Goal: Check status: Check status

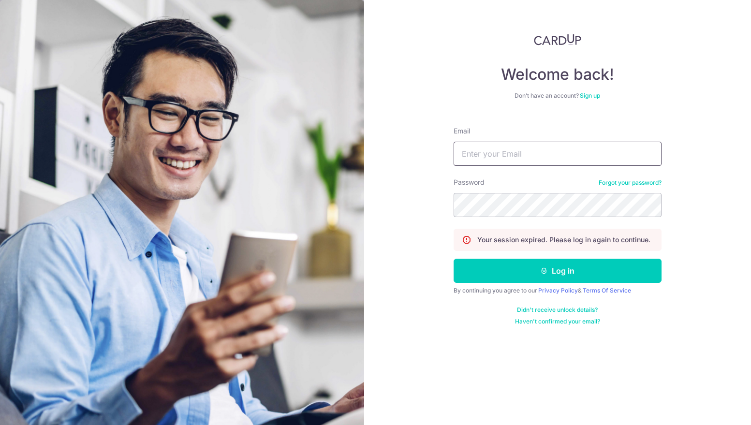
type input "[EMAIL_ADDRESS][DOMAIN_NAME]"
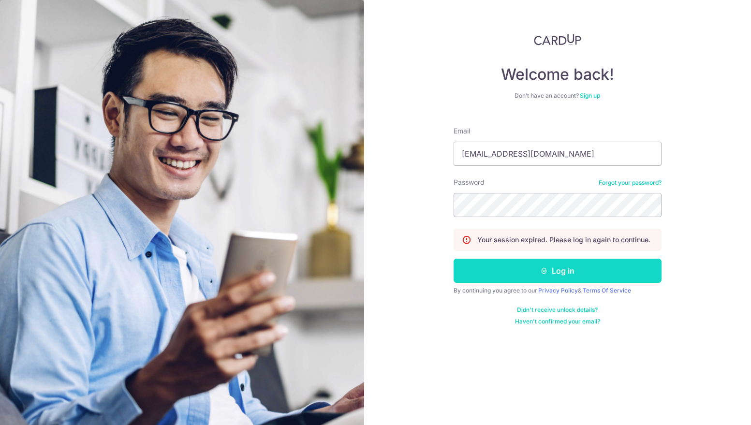
click at [511, 282] on button "Log in" at bounding box center [558, 271] width 208 height 24
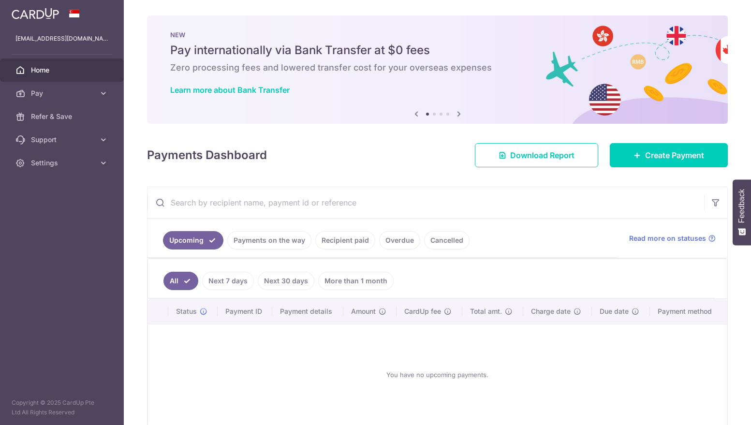
scroll to position [1, 0]
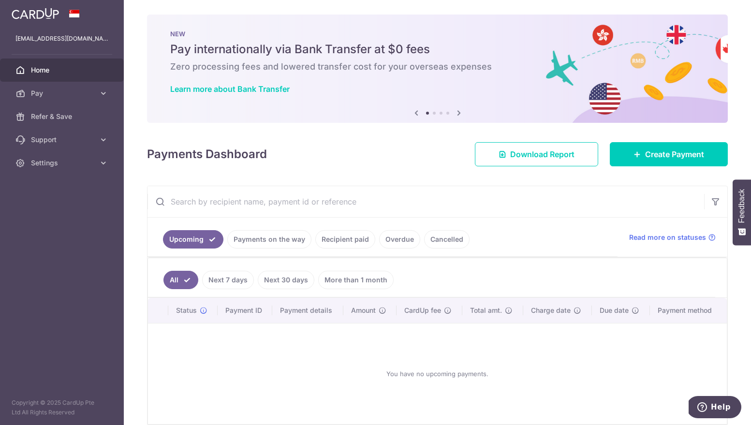
click at [341, 243] on link "Recipient paid" at bounding box center [345, 239] width 60 height 18
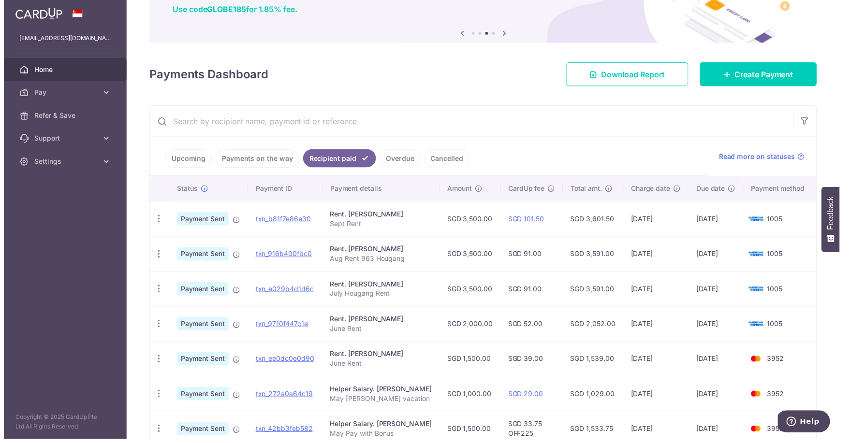
scroll to position [0, 6]
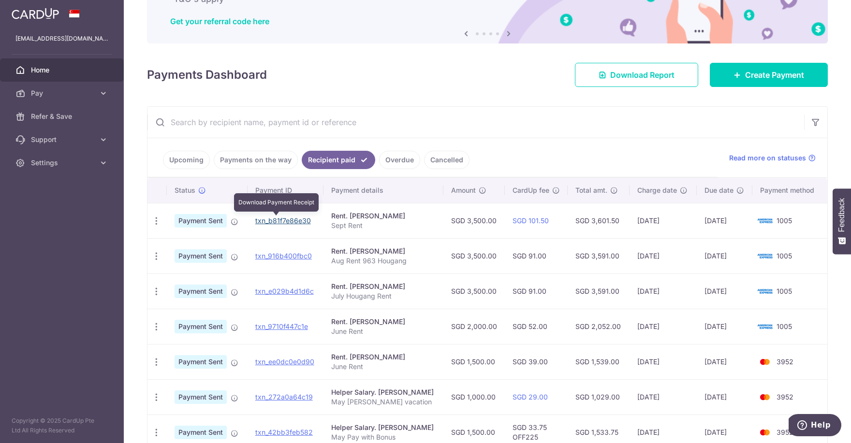
click at [277, 220] on link "txn_b81f7e86e30" at bounding box center [283, 221] width 56 height 8
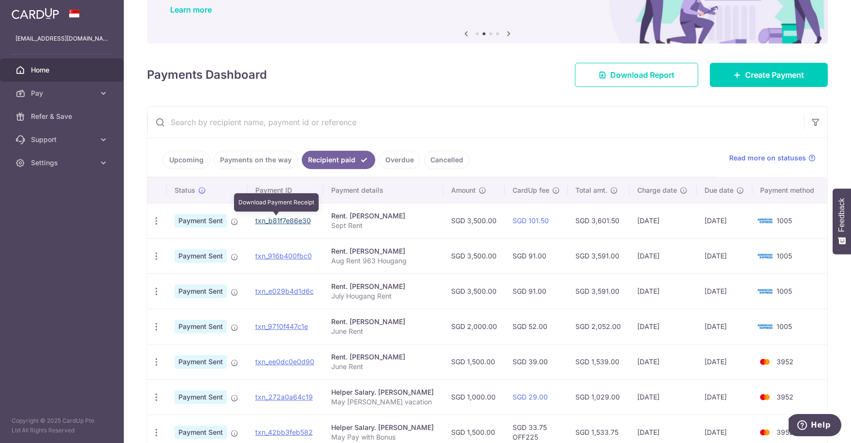
click at [261, 220] on link "txn_b81f7e86e30" at bounding box center [283, 221] width 56 height 8
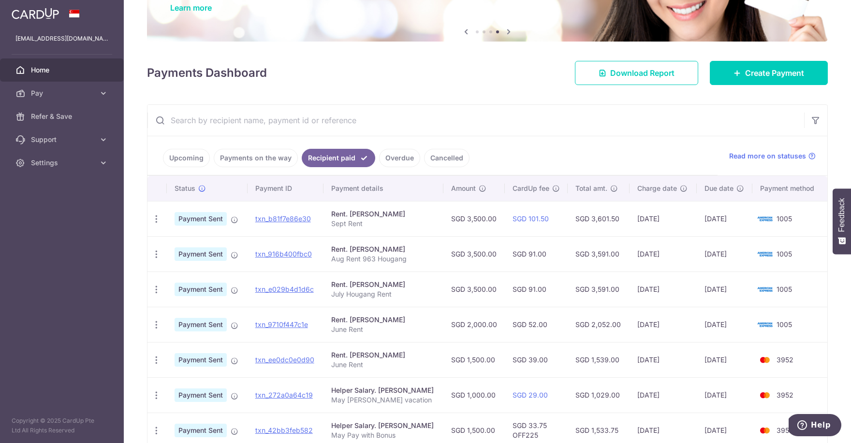
click at [511, 124] on input "text" at bounding box center [475, 120] width 657 height 31
